Goal: Task Accomplishment & Management: Use online tool/utility

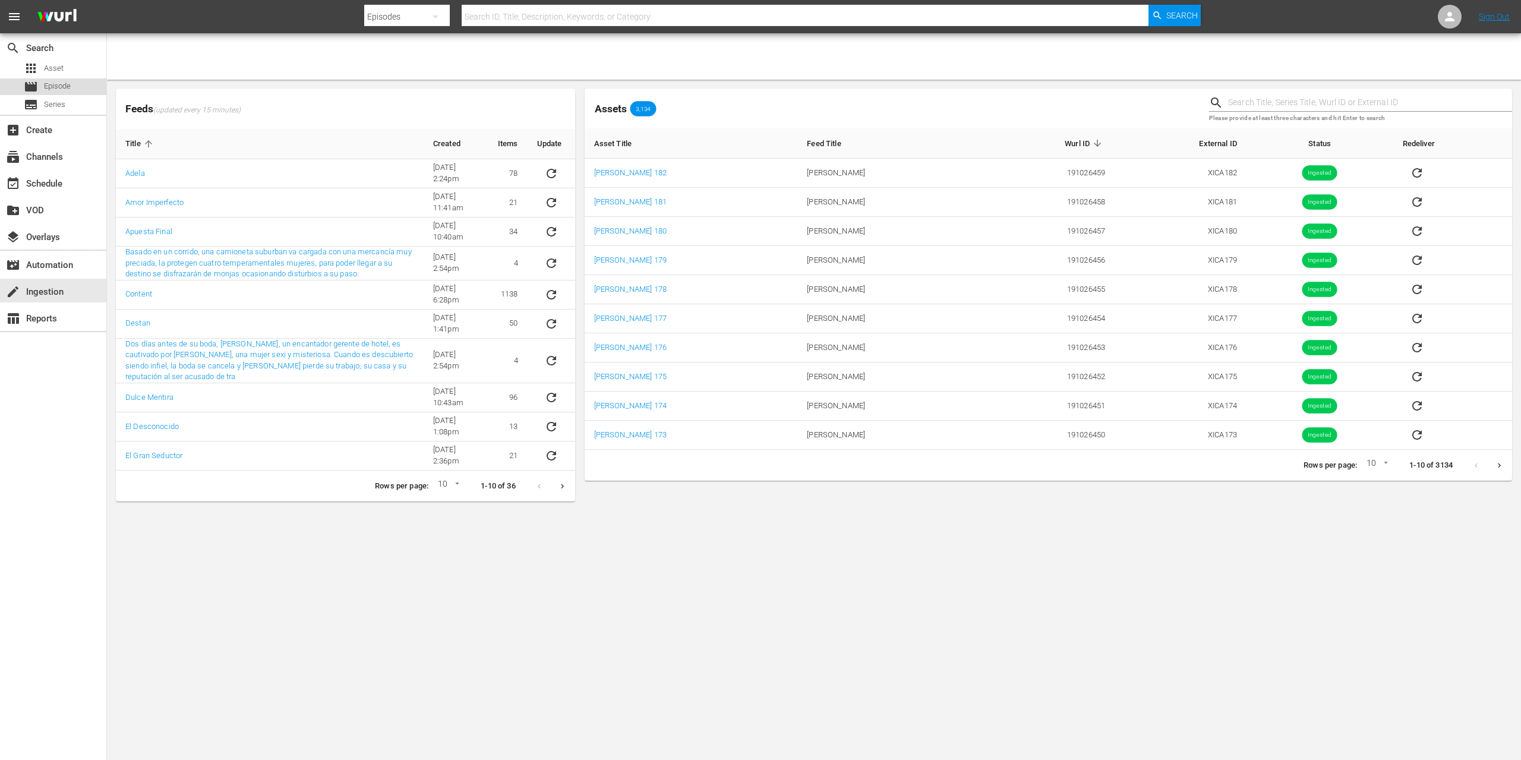
click at [38, 86] on div "movie Episode" at bounding box center [47, 86] width 47 height 17
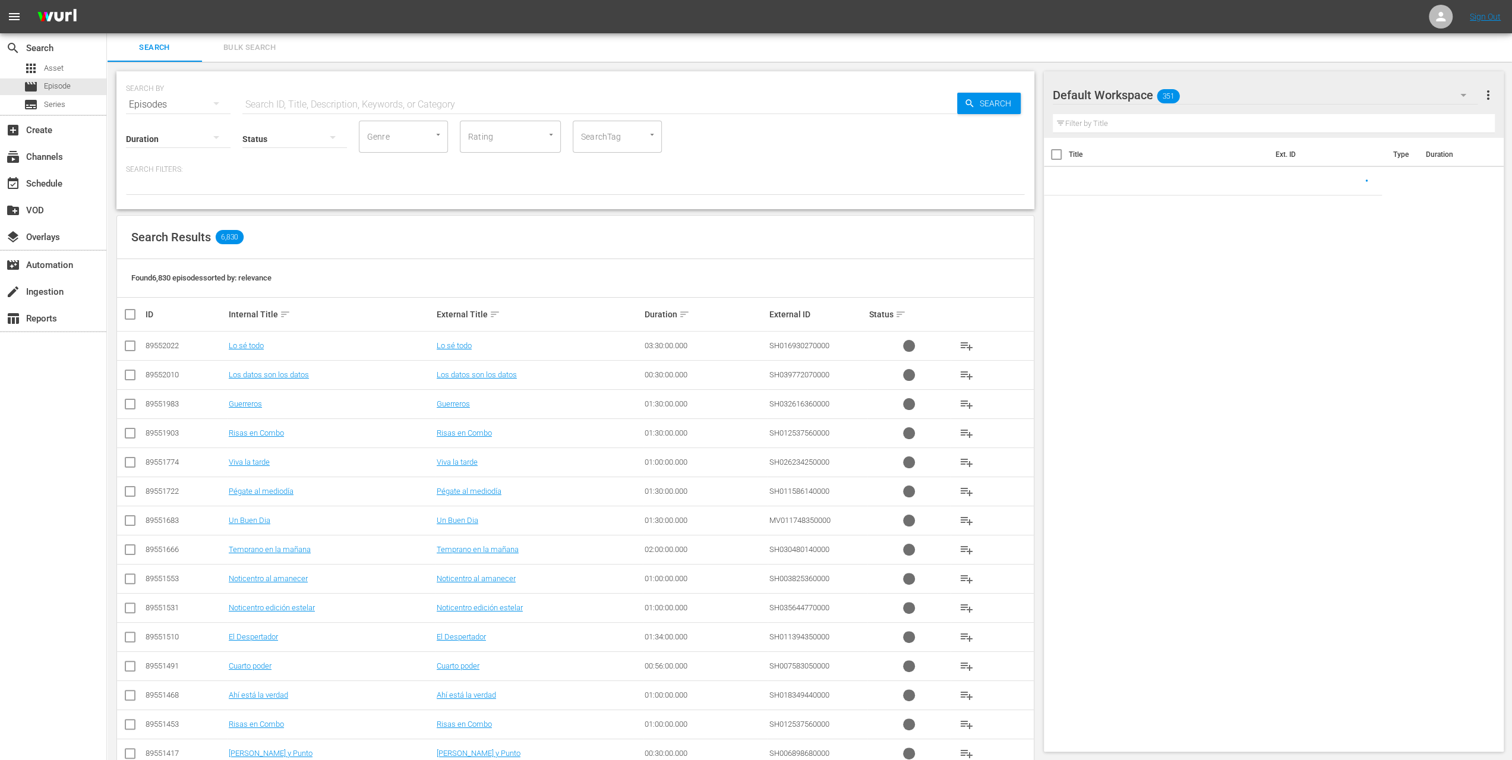
click at [393, 100] on input "text" at bounding box center [599, 104] width 715 height 29
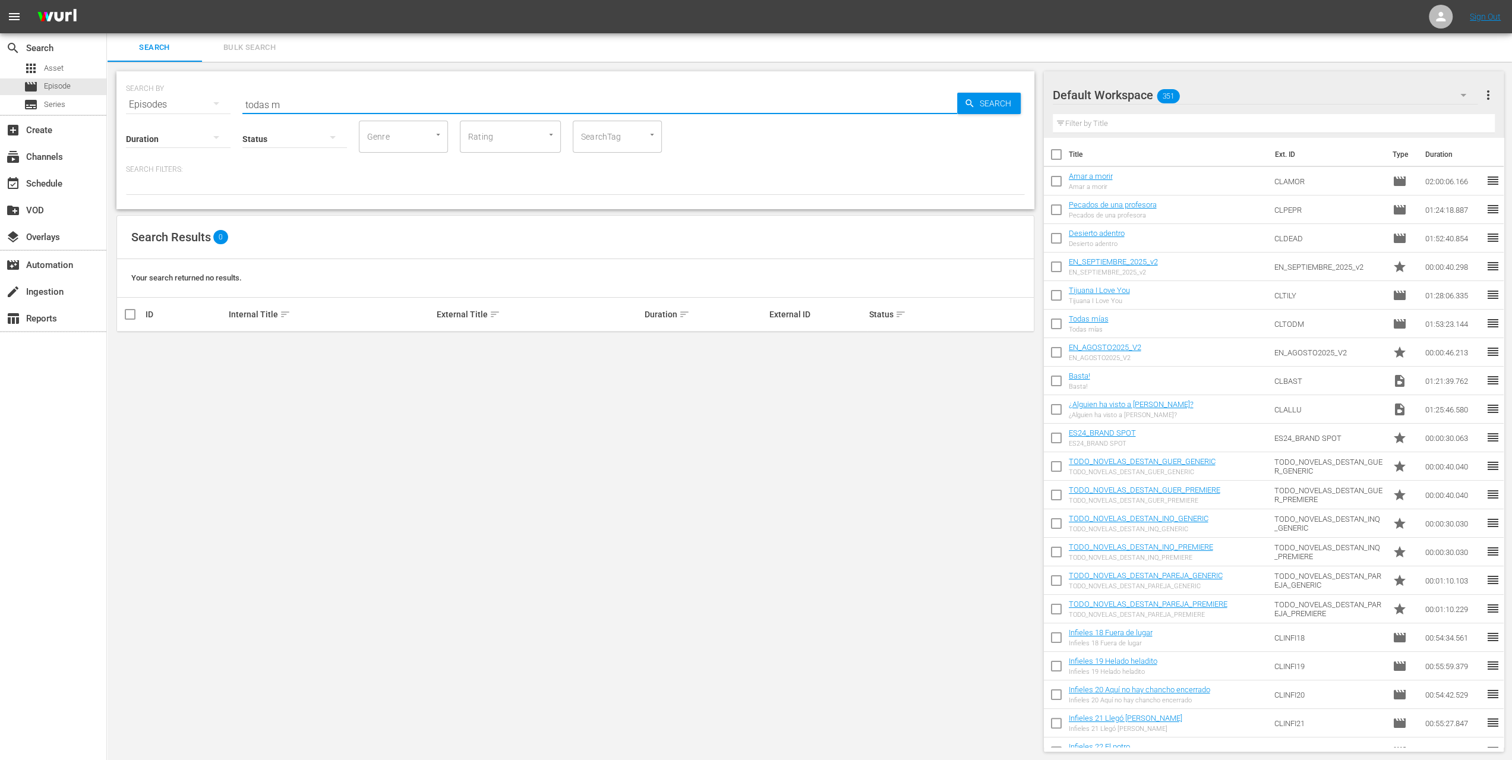
type input "todas m"
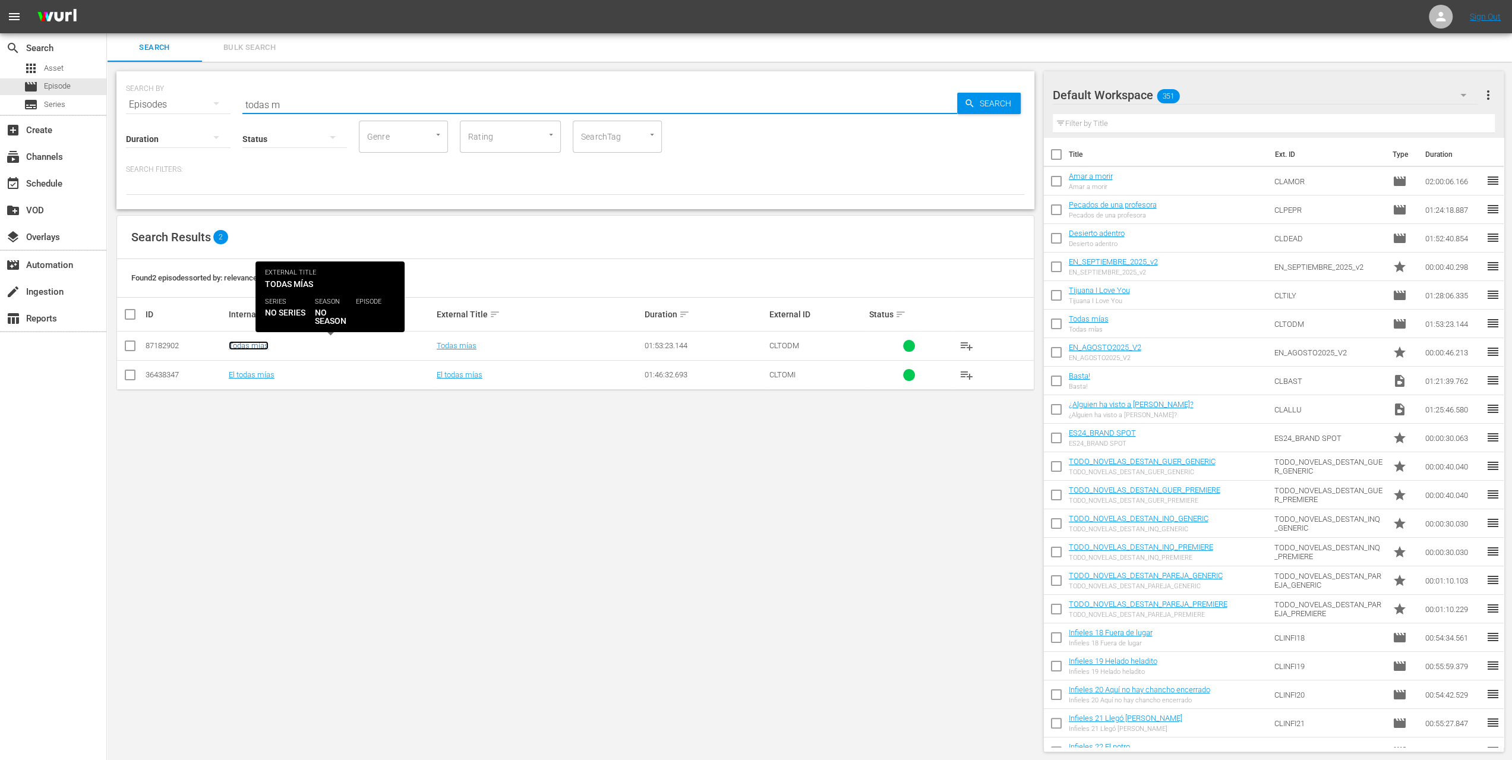
click at [250, 344] on link "Todas mías" at bounding box center [249, 345] width 40 height 9
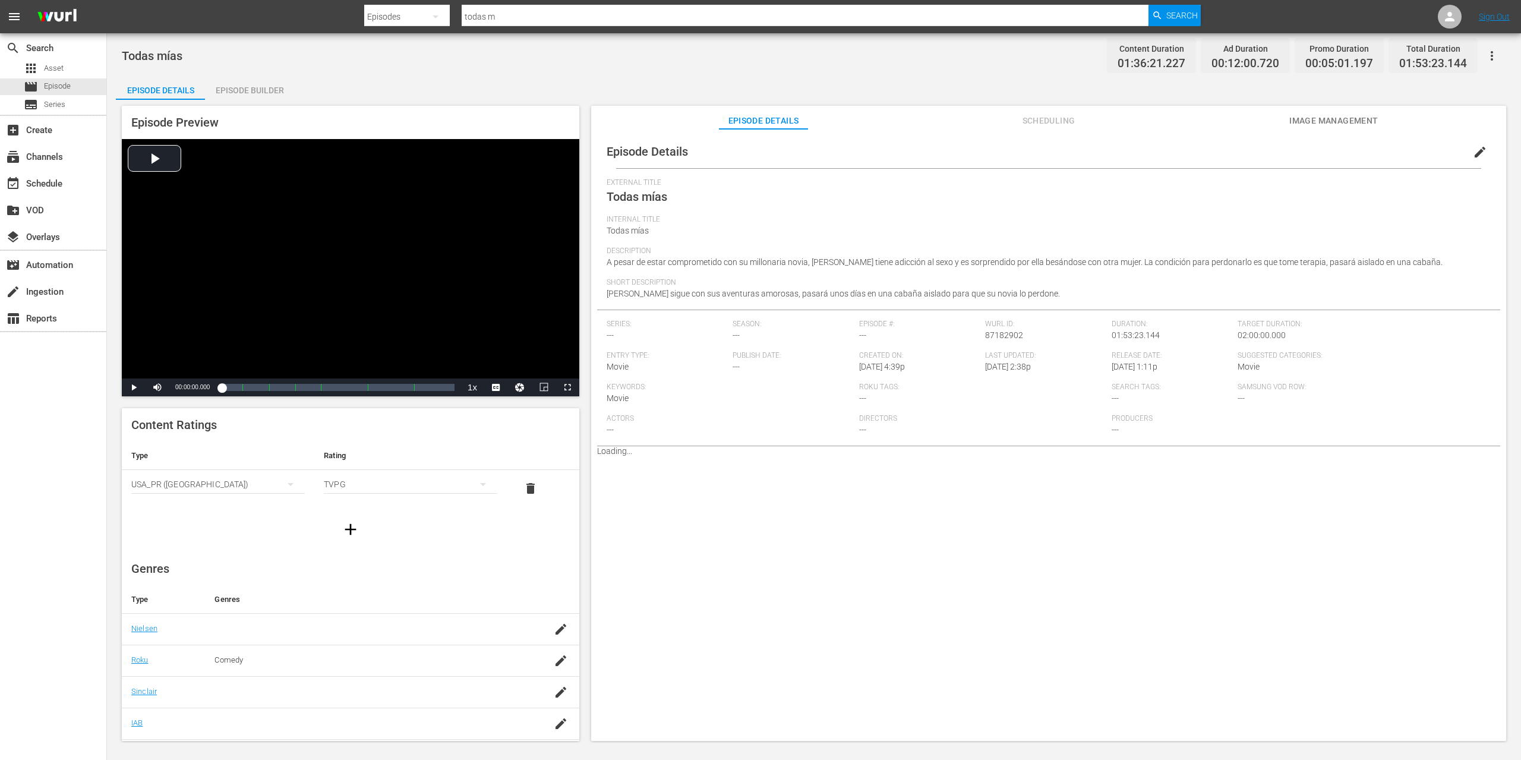
click at [1052, 118] on span "Scheduling" at bounding box center [1048, 120] width 89 height 15
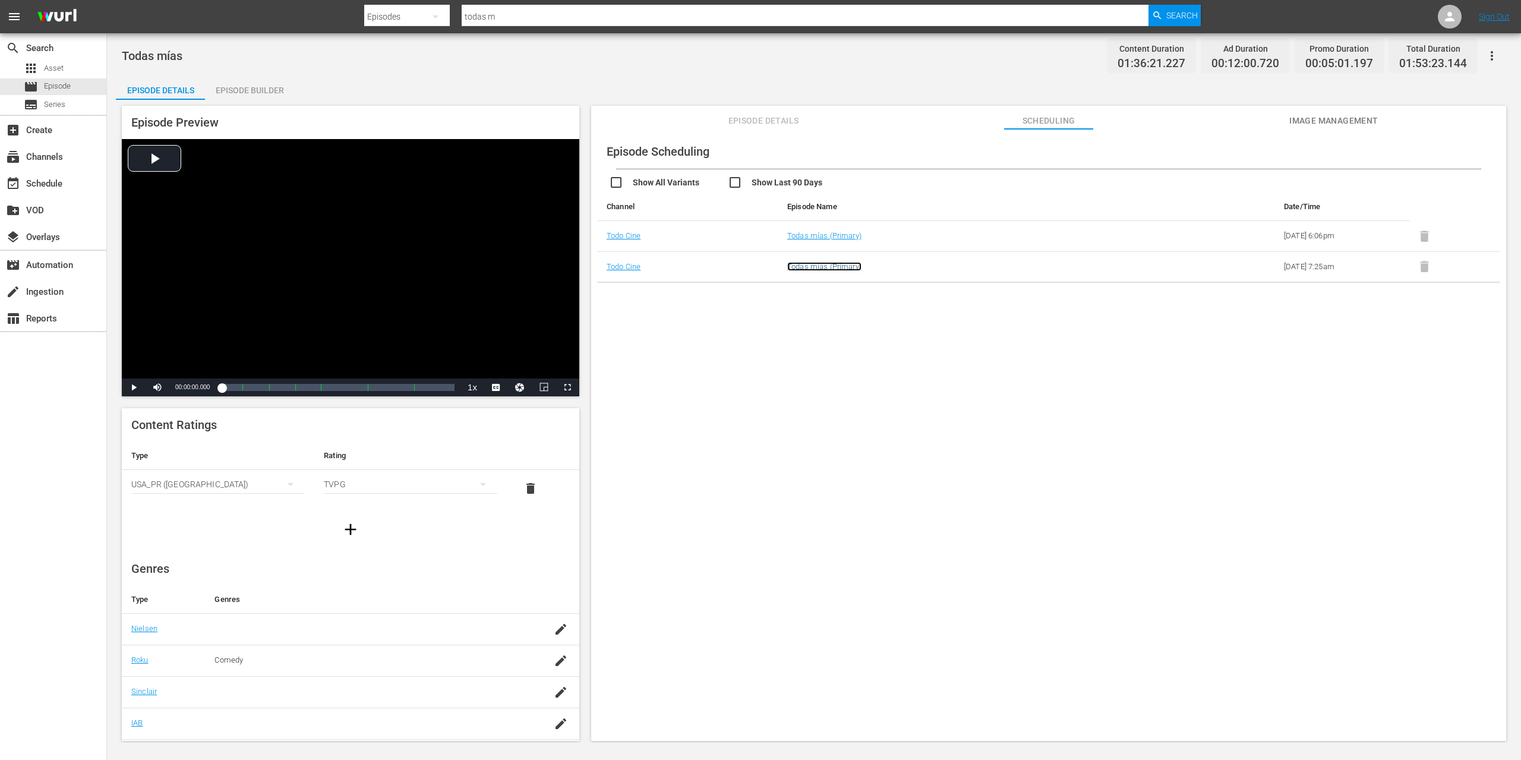
click at [813, 264] on link "Todas mías (Primary)" at bounding box center [824, 266] width 74 height 9
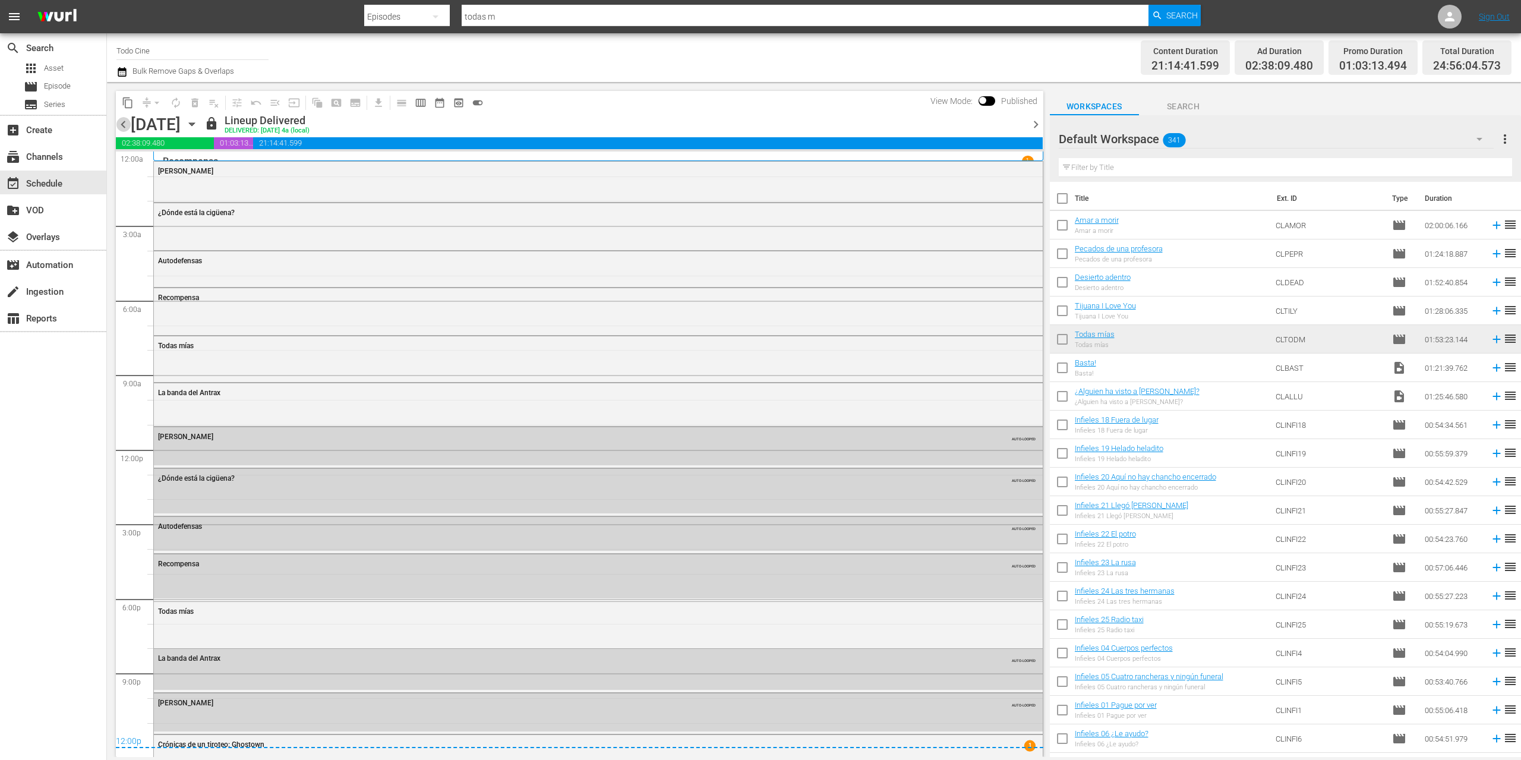
click at [128, 119] on span "chevron_left" at bounding box center [123, 124] width 15 height 15
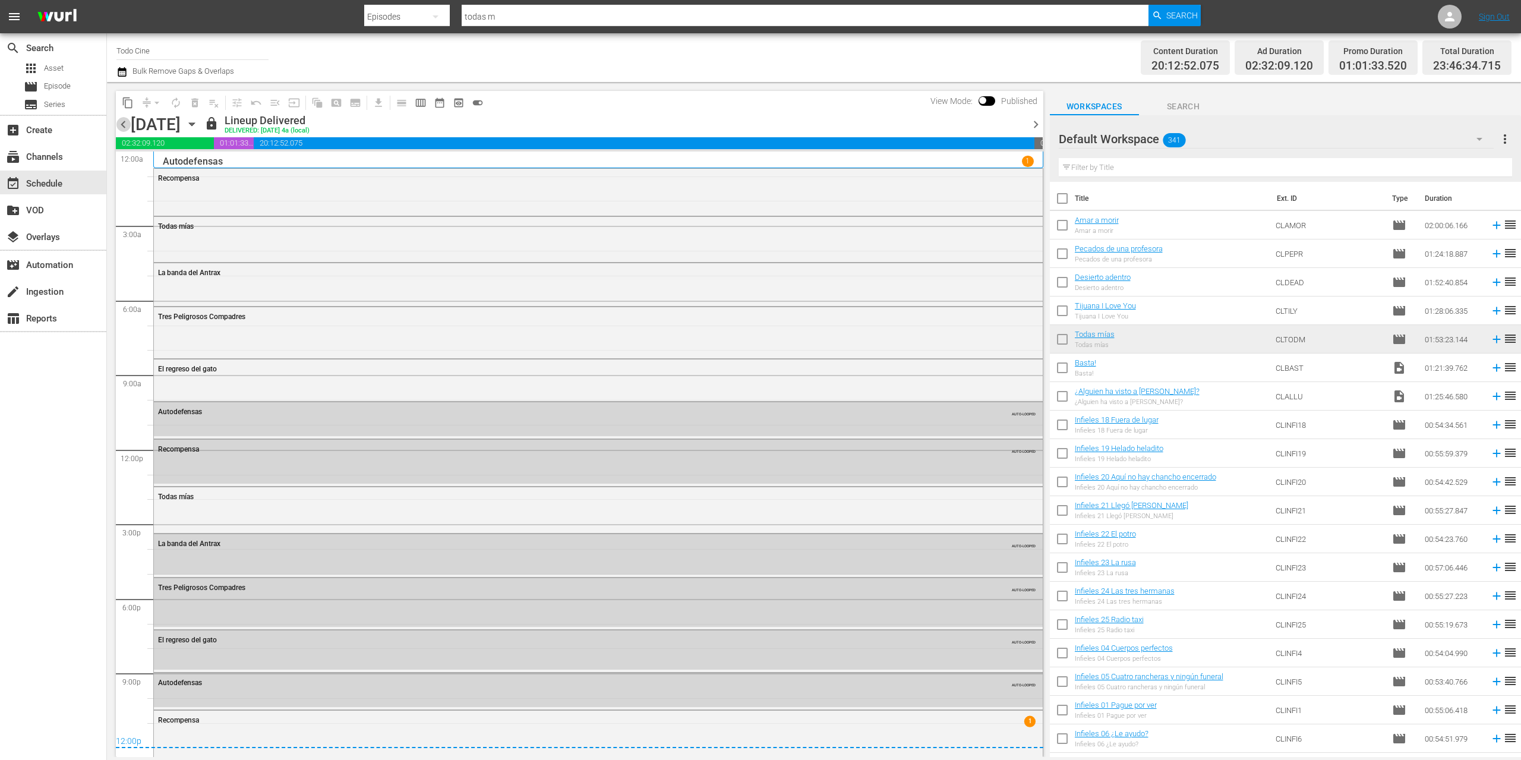
click at [121, 124] on span "chevron_left" at bounding box center [123, 124] width 15 height 15
